Goal: Task Accomplishment & Management: Complete application form

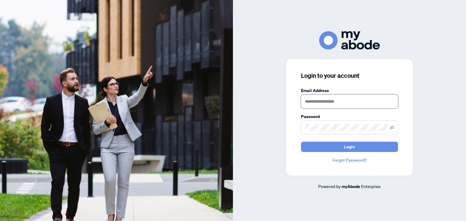
click at [317, 101] on input "text" at bounding box center [349, 102] width 97 height 14
type input "**********"
click at [273, 149] on div "**********" at bounding box center [349, 110] width 233 height 159
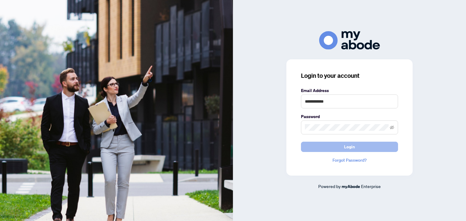
click at [343, 146] on button "Login" at bounding box center [349, 147] width 97 height 10
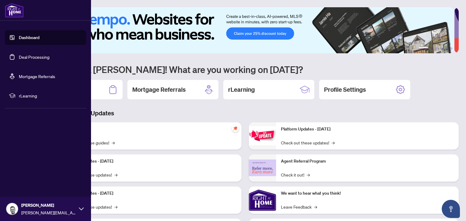
click at [25, 36] on link "Dashboard" at bounding box center [29, 37] width 21 height 5
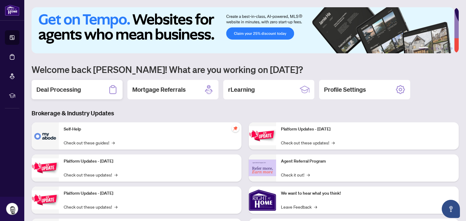
click at [77, 91] on h2 "Deal Processing" at bounding box center [58, 90] width 45 height 8
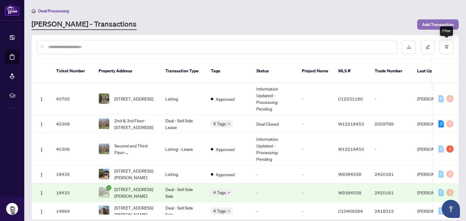
click at [430, 21] on span "Add Transaction" at bounding box center [438, 25] width 32 height 10
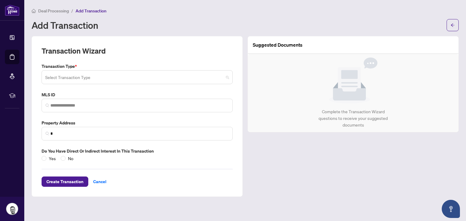
click at [131, 76] on input "search" at bounding box center [134, 78] width 178 height 13
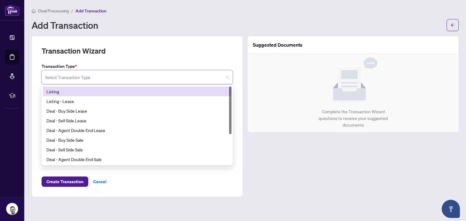
click at [72, 90] on div "Listing" at bounding box center [136, 91] width 181 height 7
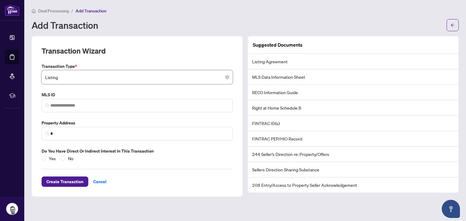
click at [52, 11] on span "Deal Processing" at bounding box center [53, 10] width 31 height 5
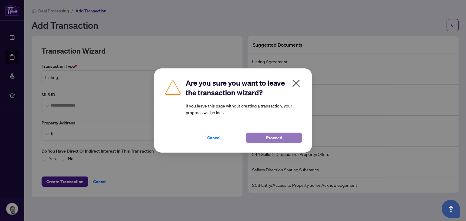
click at [266, 139] on button "Proceed" at bounding box center [274, 138] width 56 height 10
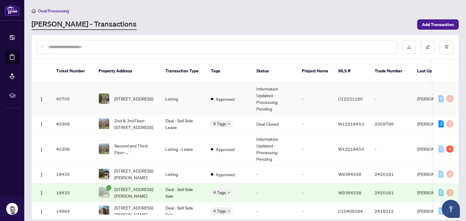
click at [322, 89] on td "-" at bounding box center [315, 99] width 36 height 32
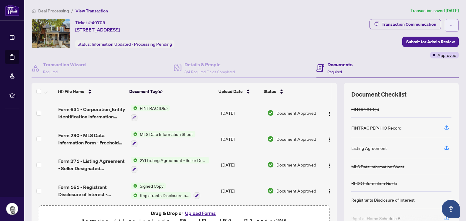
click at [445, 22] on button "button" at bounding box center [452, 25] width 14 height 13
click at [379, 46] on div "Transaction Communication Submit for Admin Review Approved" at bounding box center [413, 38] width 89 height 39
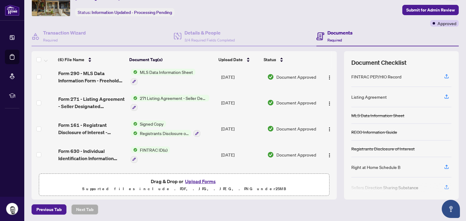
scroll to position [8, 0]
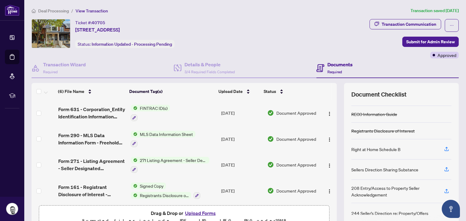
click at [58, 10] on span "Deal Processing" at bounding box center [53, 10] width 31 height 5
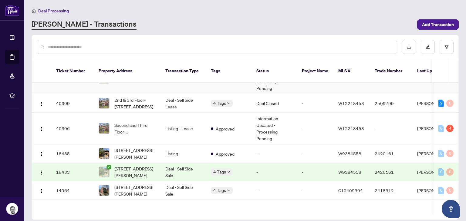
scroll to position [25, 0]
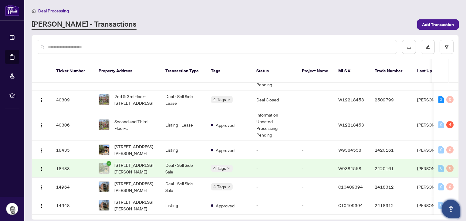
click at [451, 210] on icon "Open asap" at bounding box center [451, 210] width 8 height 8
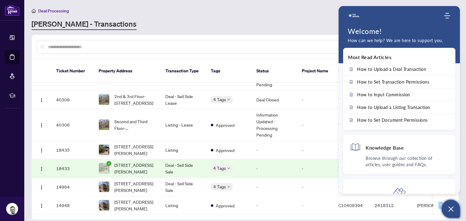
click at [386, 39] on p "How can we help? We are here to support you." at bounding box center [399, 40] width 103 height 7
click at [381, 157] on p "Browse through our collection of articles, user guides and FAQs." at bounding box center [407, 161] width 83 height 13
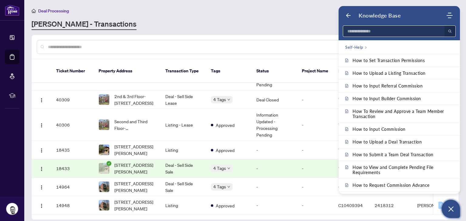
click at [362, 32] on input at bounding box center [392, 31] width 98 height 11
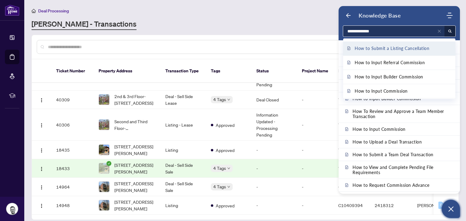
type input "**********"
click at [374, 48] on span "How to Submit a Listing Cancellation" at bounding box center [392, 48] width 75 height 7
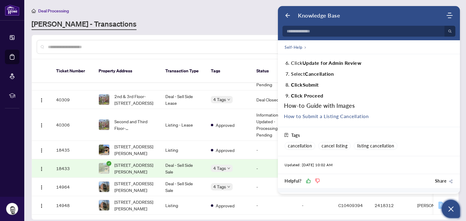
scroll to position [121, 0]
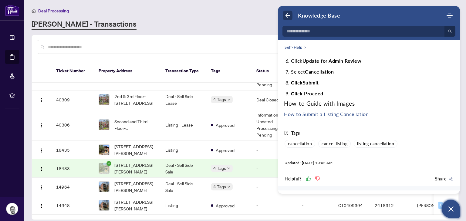
click at [286, 15] on use "Back" at bounding box center [287, 15] width 5 height 5
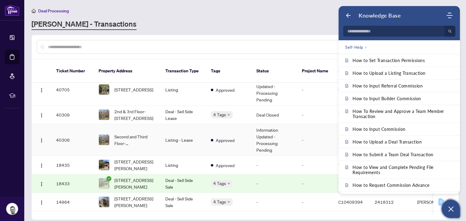
scroll to position [0, 0]
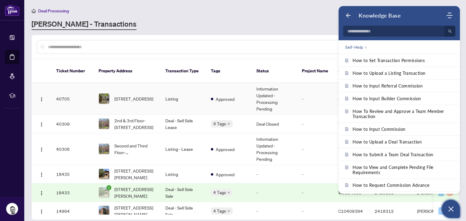
click at [187, 90] on td "Listing" at bounding box center [183, 99] width 46 height 32
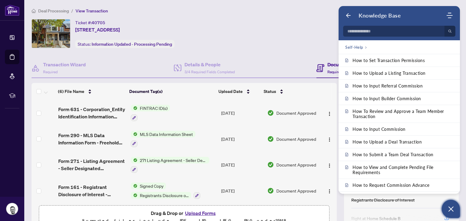
click at [202, 211] on button "Upload Forms" at bounding box center [200, 214] width 34 height 8
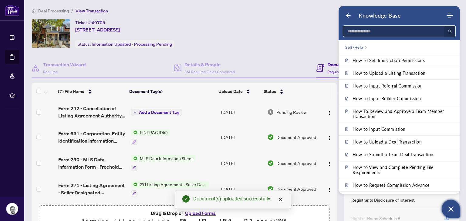
click at [373, 31] on input at bounding box center [392, 31] width 98 height 11
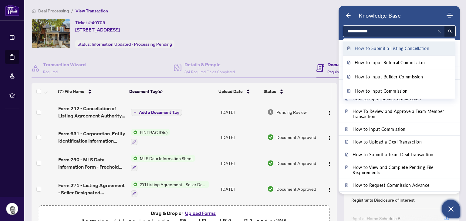
type input "**********"
click at [384, 50] on span "How to Submit a Listing Cancellation" at bounding box center [392, 48] width 75 height 7
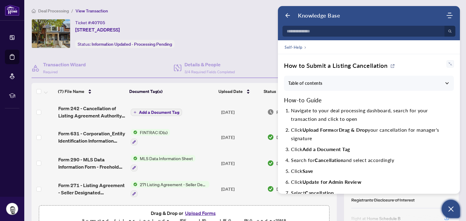
click at [162, 111] on span "Add a Document Tag" at bounding box center [159, 112] width 40 height 4
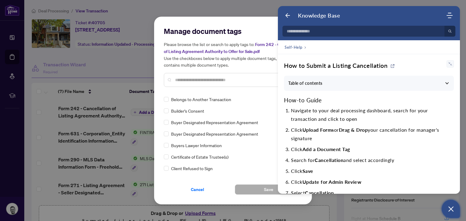
scroll to position [243, 0]
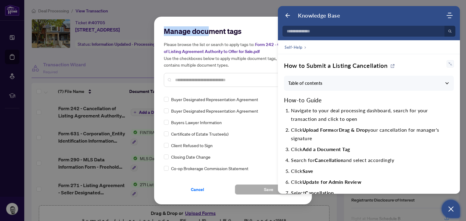
drag, startPoint x: 209, startPoint y: 23, endPoint x: 166, endPoint y: 22, distance: 42.5
click at [166, 22] on div "Manage document tags Please browse the list or search to apply tags to: Form 24…" at bounding box center [233, 111] width 158 height 188
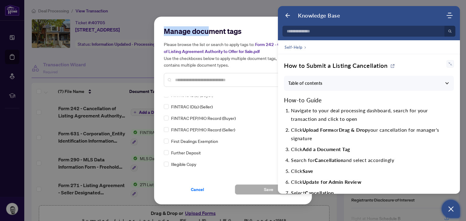
scroll to position [698, 0]
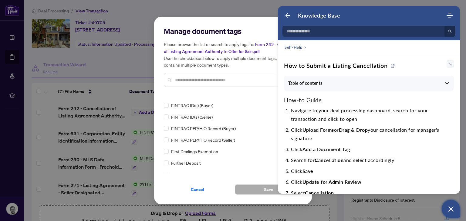
click at [184, 80] on input "text" at bounding box center [236, 80] width 122 height 7
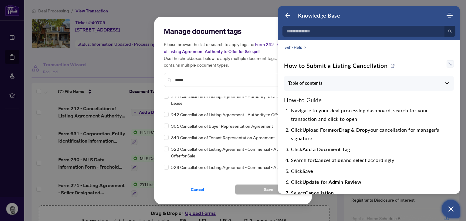
scroll to position [0, 0]
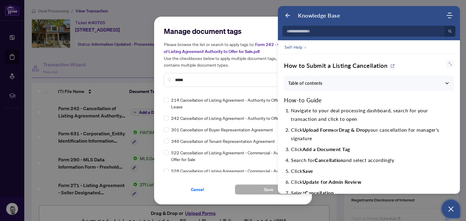
type input "*****"
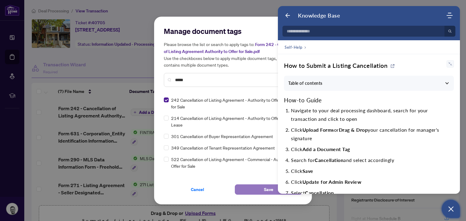
click at [258, 188] on button "Save" at bounding box center [268, 190] width 67 height 10
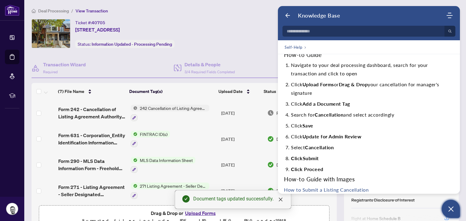
scroll to position [61, 0]
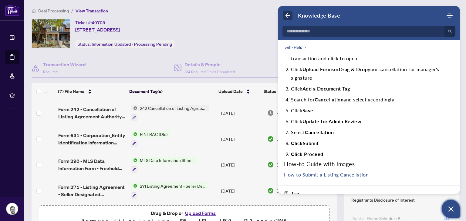
click at [288, 14] on icon "Back" at bounding box center [288, 15] width 6 height 6
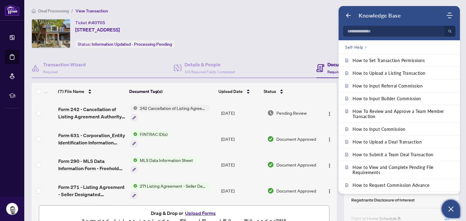
click at [349, 15] on use "Back" at bounding box center [348, 15] width 5 height 5
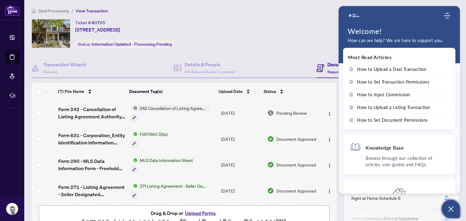
scroll to position [30, 0]
click at [450, 209] on icon "Open asap" at bounding box center [450, 209] width 5 height 5
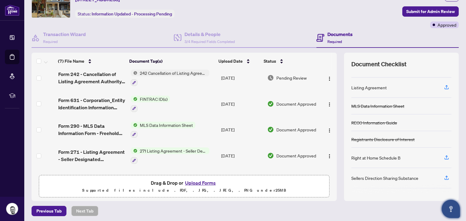
scroll to position [0, 0]
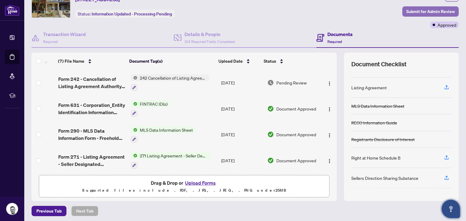
click at [423, 10] on span "Submit for Admin Review" at bounding box center [430, 12] width 49 height 10
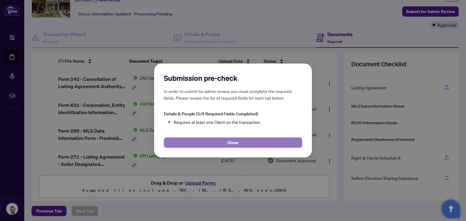
click at [241, 142] on button "Close" at bounding box center [233, 143] width 138 height 10
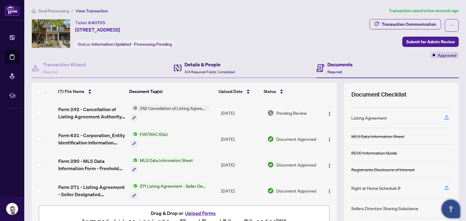
click at [201, 66] on h4 "Details & People" at bounding box center [209, 64] width 50 height 7
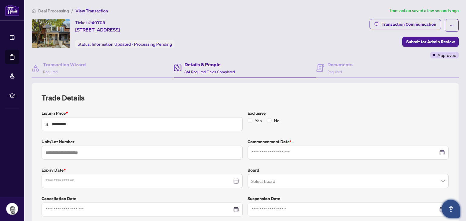
type input "**********"
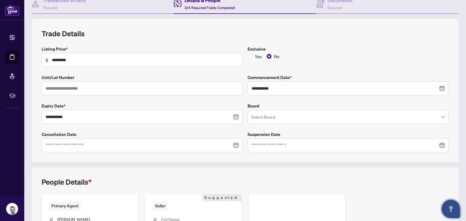
scroll to position [61, 0]
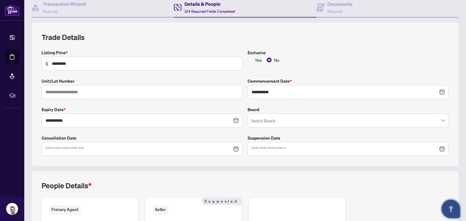
click at [234, 147] on div at bounding box center [142, 149] width 193 height 7
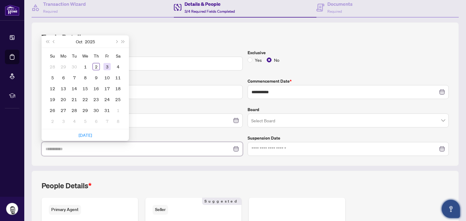
type input "**********"
click at [108, 66] on div "3" at bounding box center [106, 66] width 7 height 7
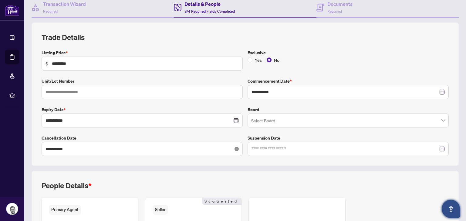
click at [235, 150] on icon "close-circle" at bounding box center [236, 149] width 4 height 4
click at [234, 147] on div at bounding box center [142, 149] width 193 height 7
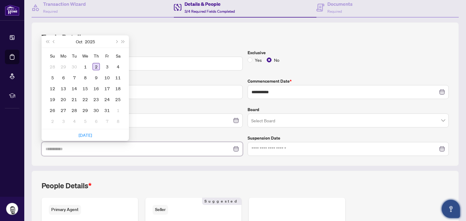
type input "**********"
click at [97, 65] on div "2" at bounding box center [96, 66] width 7 height 7
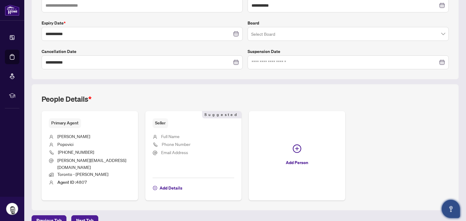
scroll to position [152, 0]
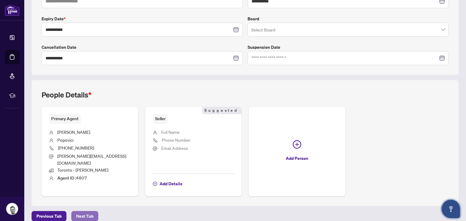
click at [86, 212] on span "Next Tab" at bounding box center [84, 217] width 17 height 10
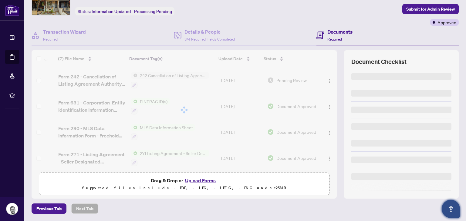
scroll to position [32, 0]
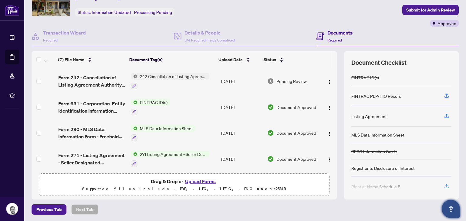
click at [419, 8] on span "Submit for Admin Review" at bounding box center [430, 10] width 49 height 10
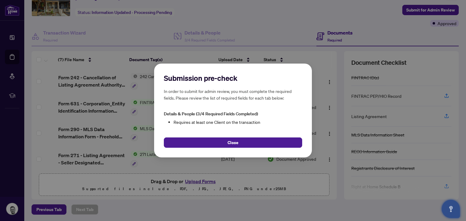
click at [224, 141] on button "Close" at bounding box center [233, 143] width 138 height 10
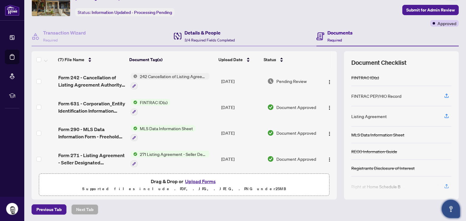
click at [203, 33] on h4 "Details & People" at bounding box center [209, 32] width 50 height 7
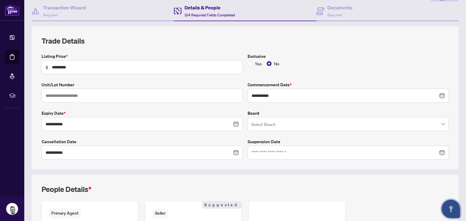
scroll to position [152, 0]
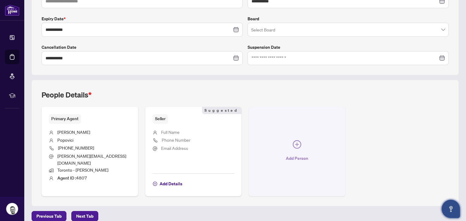
click at [297, 140] on icon "plus-circle" at bounding box center [297, 144] width 8 height 8
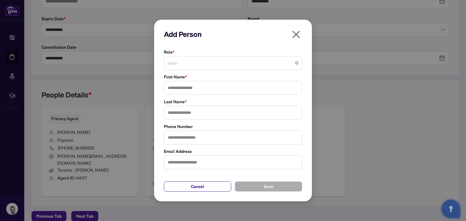
click at [211, 66] on span "Seller" at bounding box center [232, 63] width 131 height 12
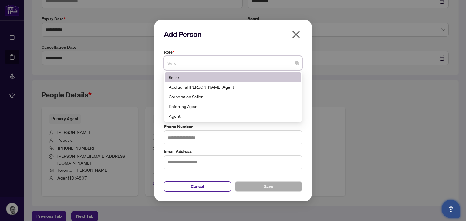
click at [212, 65] on span "Seller" at bounding box center [232, 63] width 131 height 12
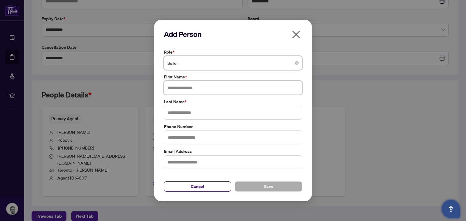
click at [197, 87] on input "text" at bounding box center [233, 88] width 138 height 14
type input "**********"
click at [176, 135] on input "text" at bounding box center [233, 138] width 138 height 14
type input "**********"
click at [181, 158] on input "text" at bounding box center [233, 163] width 138 height 14
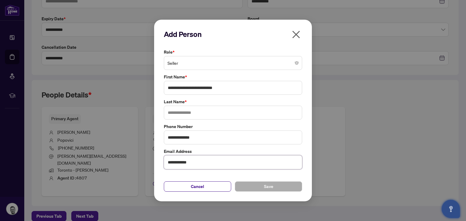
type input "**********"
click at [261, 130] on div "**********" at bounding box center [233, 133] width 142 height 21
click at [207, 111] on input "text" at bounding box center [233, 113] width 138 height 14
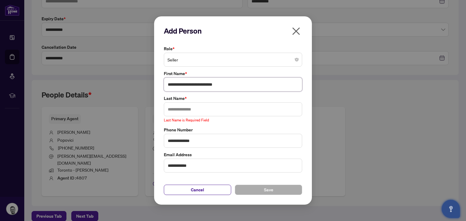
drag, startPoint x: 219, startPoint y: 89, endPoint x: 278, endPoint y: 89, distance: 58.8
click at [278, 89] on input "**********" at bounding box center [233, 85] width 138 height 14
click at [212, 106] on input "text" at bounding box center [233, 110] width 138 height 14
drag, startPoint x: 228, startPoint y: 85, endPoint x: 218, endPoint y: 84, distance: 10.1
click at [218, 84] on input "**********" at bounding box center [233, 85] width 138 height 14
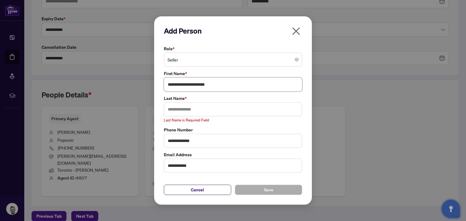
type input "**********"
click at [218, 111] on input "text" at bounding box center [233, 110] width 138 height 14
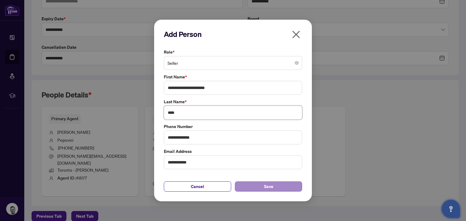
type input "****"
click at [261, 186] on button "Save" at bounding box center [268, 187] width 67 height 10
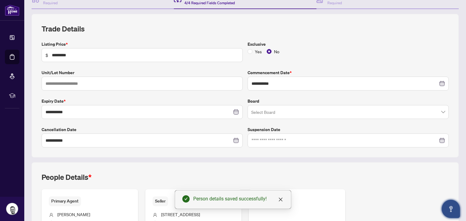
scroll to position [0, 0]
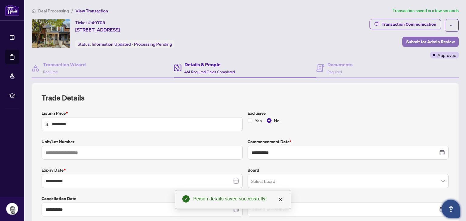
click at [421, 43] on span "Submit for Admin Review" at bounding box center [430, 42] width 49 height 10
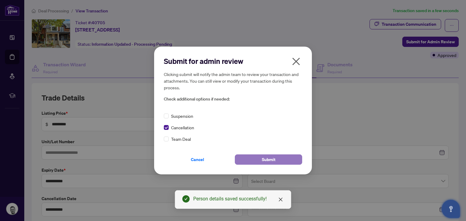
click at [263, 158] on span "Submit" at bounding box center [269, 160] width 14 height 10
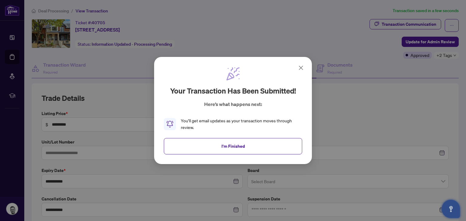
click at [239, 144] on span "I'm Finished" at bounding box center [232, 147] width 23 height 10
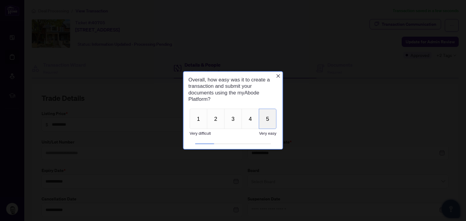
click at [266, 121] on button "5" at bounding box center [268, 119] width 18 height 20
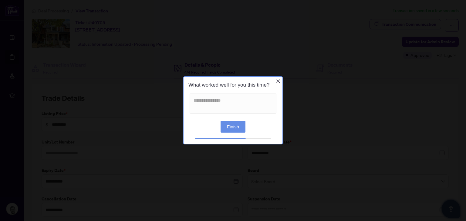
click at [231, 125] on button "Finish" at bounding box center [233, 127] width 25 height 12
